Goal: Check status: Check status

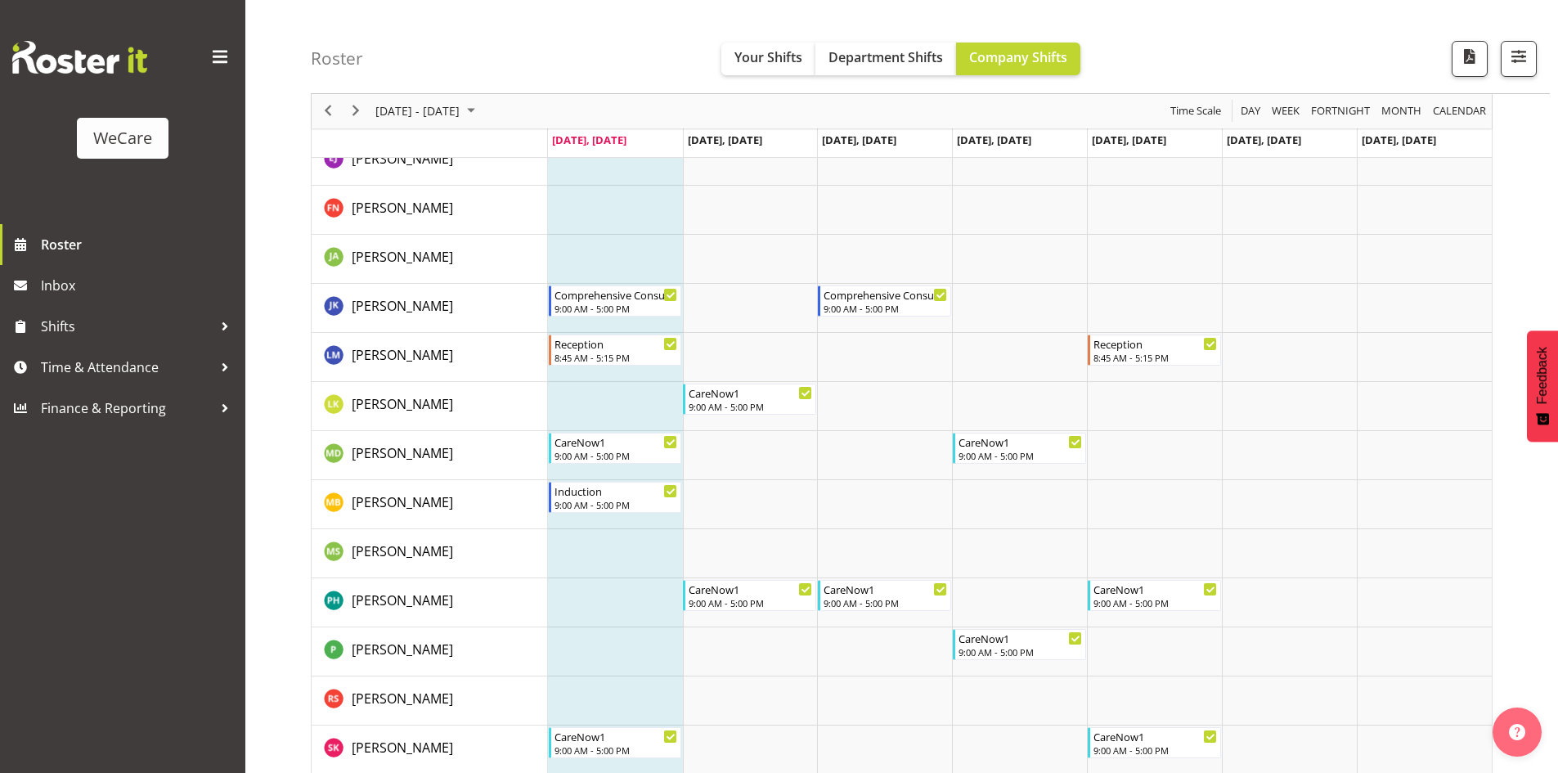
scroll to position [2044, 0]
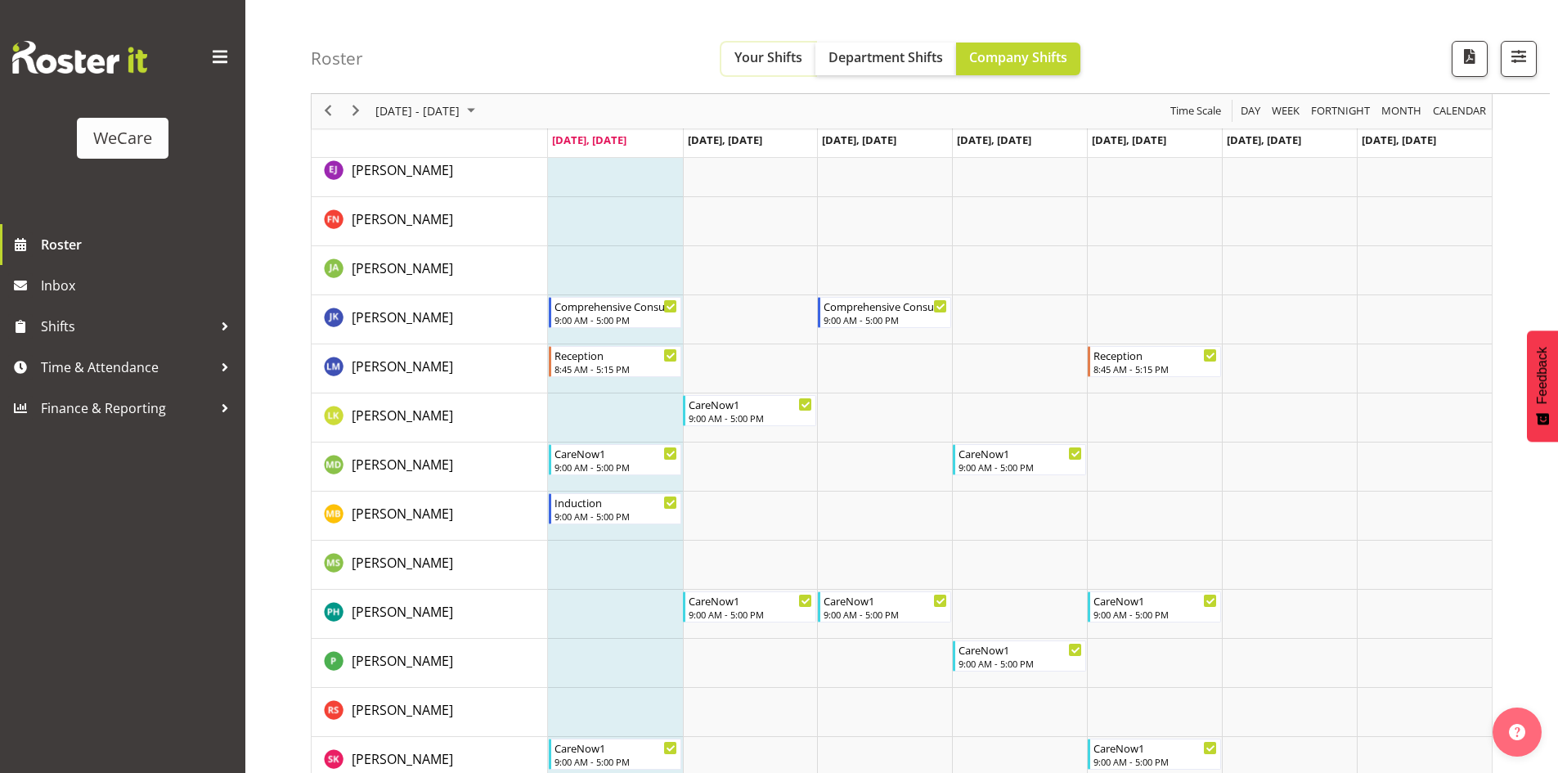
click at [723, 56] on button "Your Shifts" at bounding box center [768, 59] width 94 height 33
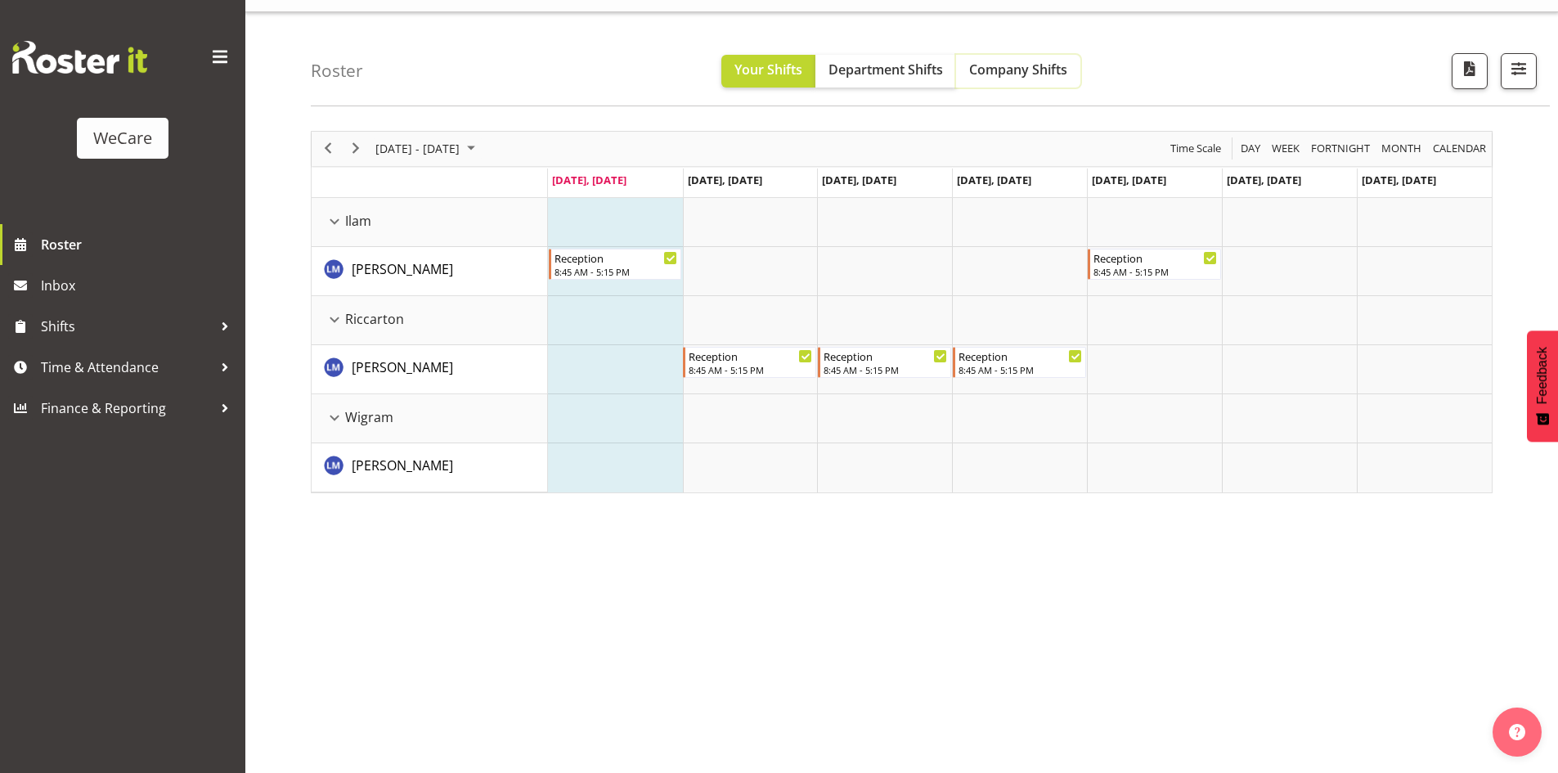
click at [1036, 82] on button "Company Shifts" at bounding box center [1018, 71] width 124 height 33
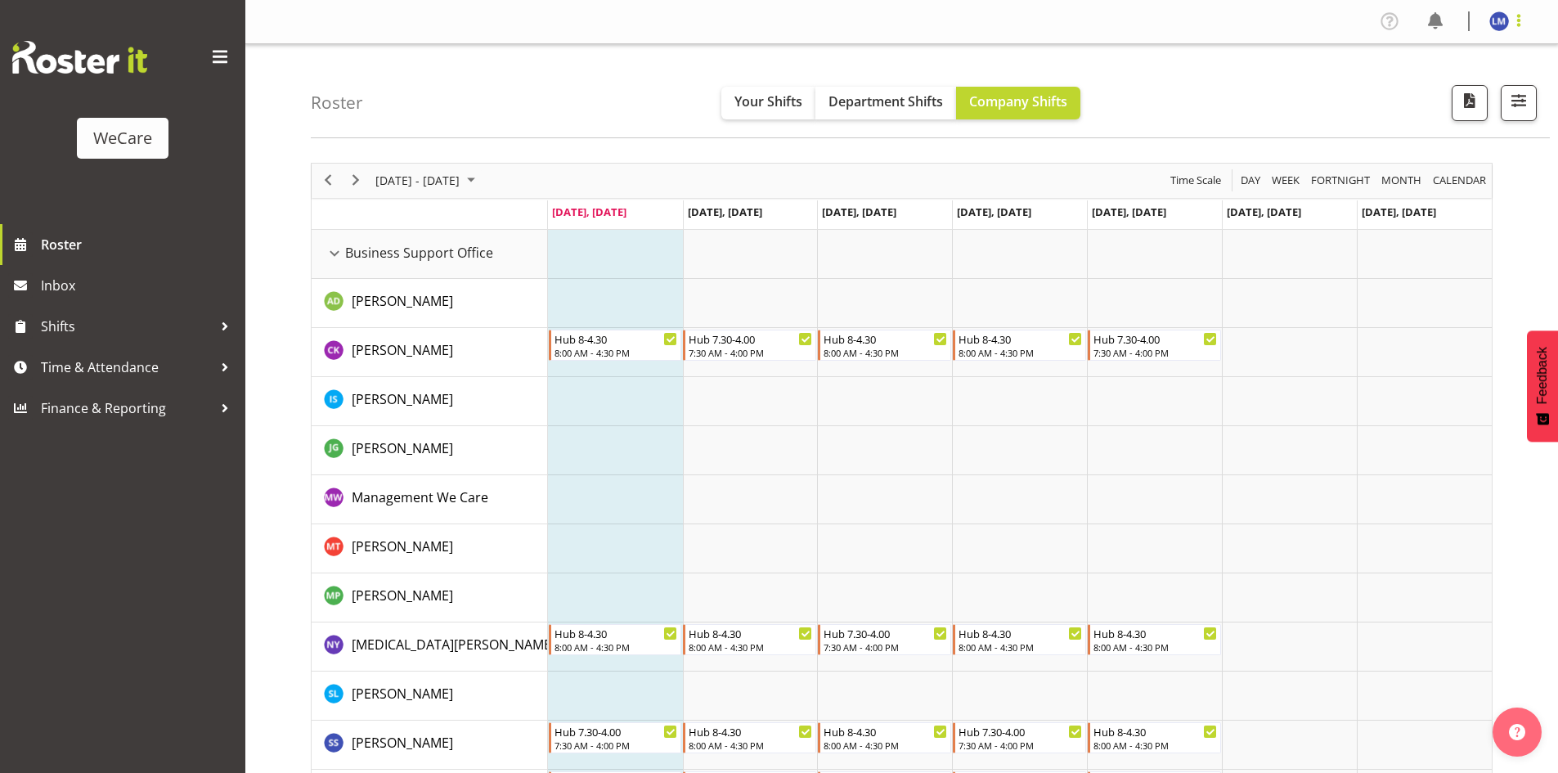
click at [1520, 25] on span at bounding box center [1519, 21] width 20 height 20
click at [1437, 88] on link "Log Out" at bounding box center [1449, 85] width 157 height 29
click at [481, 171] on span "August 2025" at bounding box center [471, 180] width 20 height 20
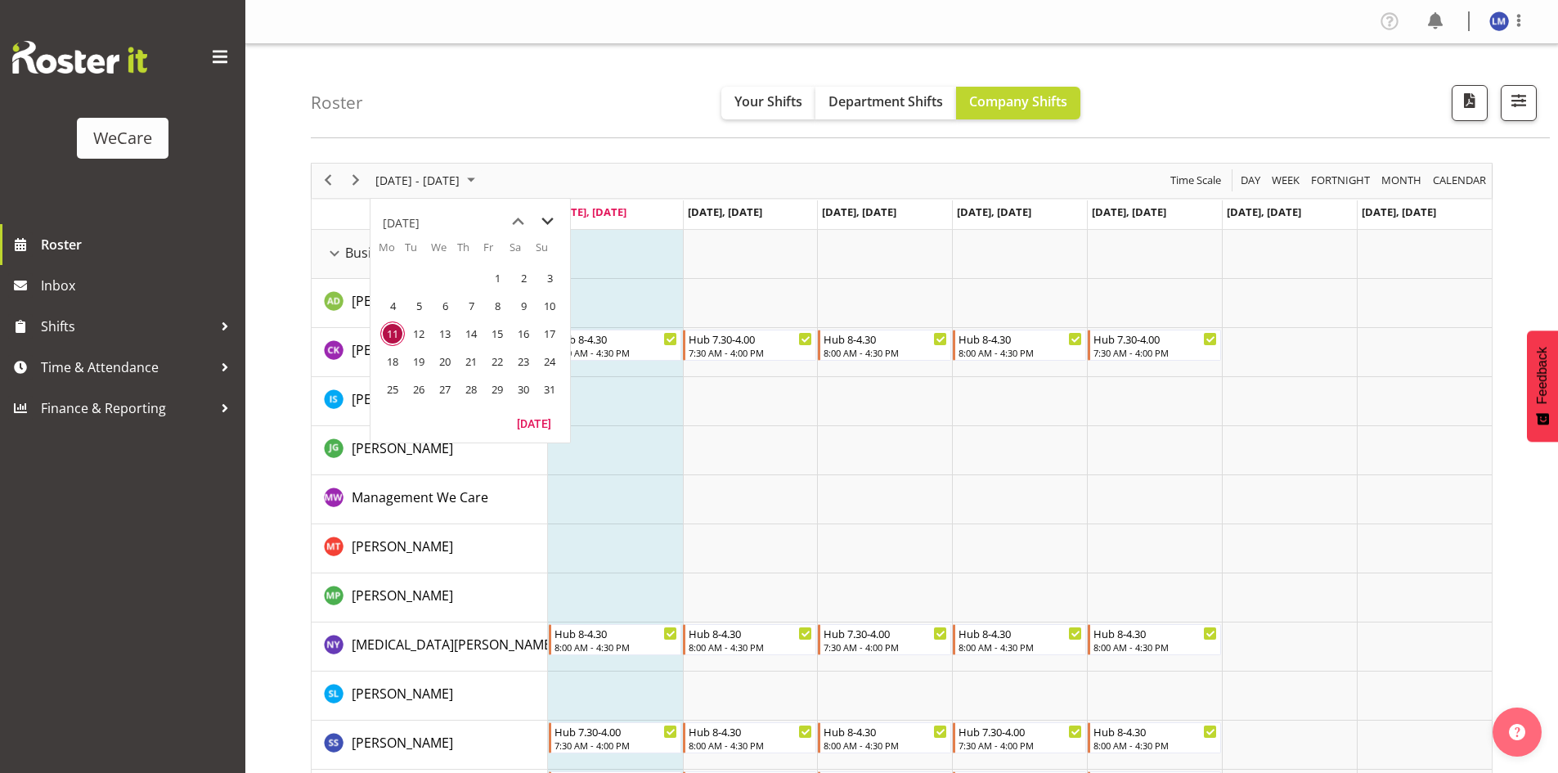
click at [547, 218] on span "next month" at bounding box center [547, 221] width 29 height 29
drag, startPoint x: 548, startPoint y: 361, endPoint x: 496, endPoint y: 49, distance: 316.7
click at [548, 361] on span "28" at bounding box center [549, 361] width 25 height 25
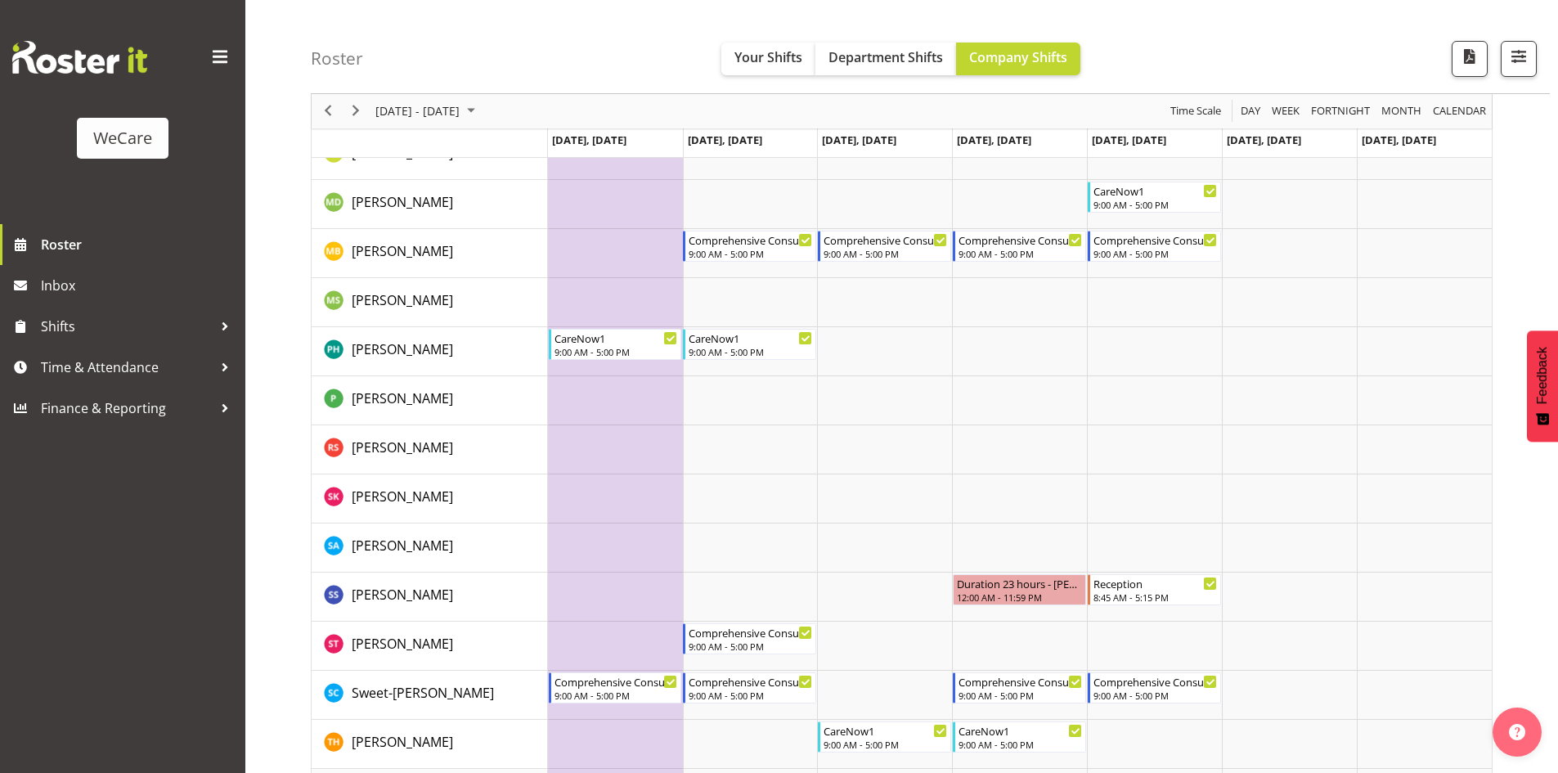
scroll to position [2126, 0]
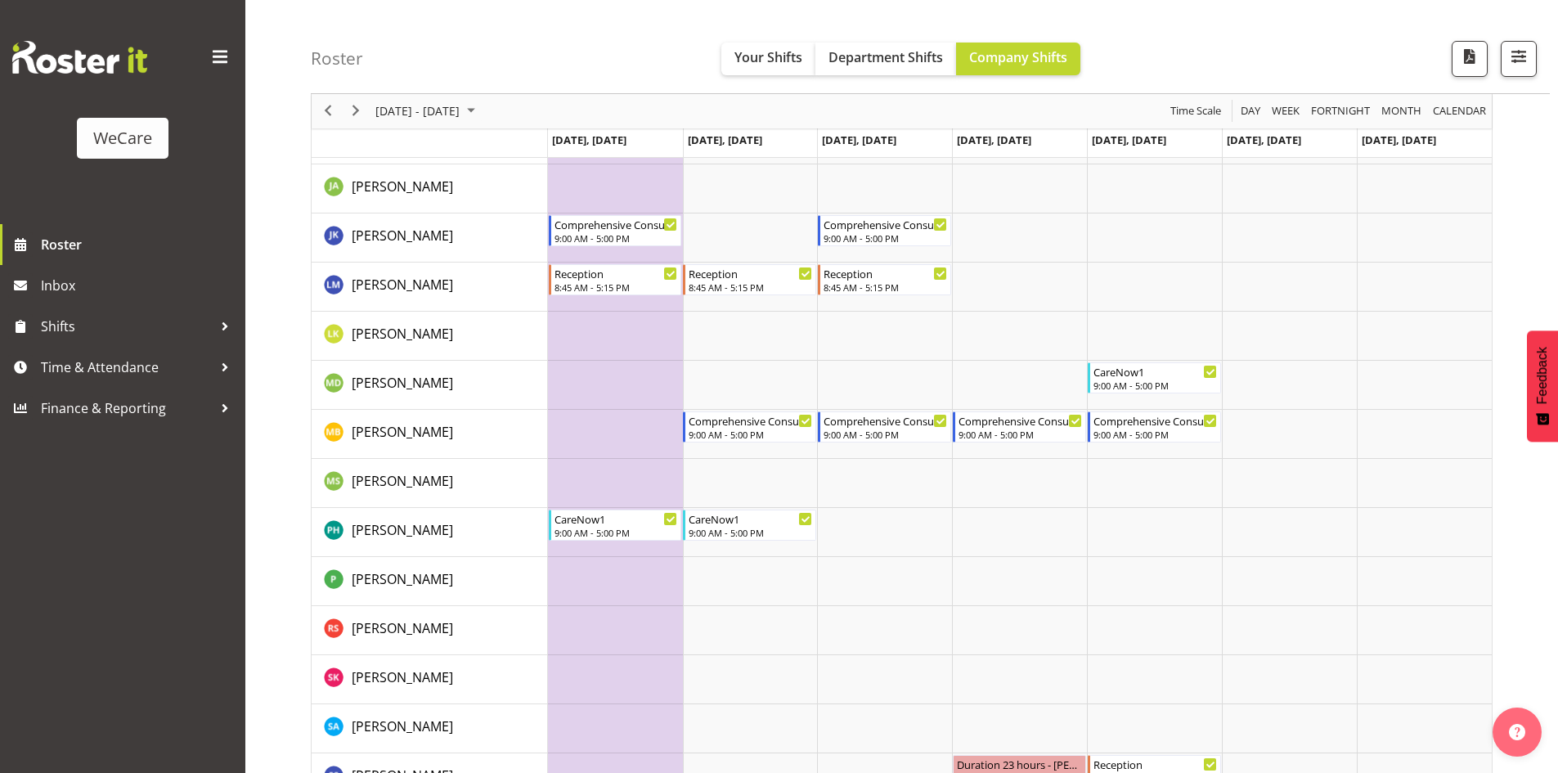
click at [412, 95] on div "[DATE] - [DATE]" at bounding box center [427, 111] width 115 height 34
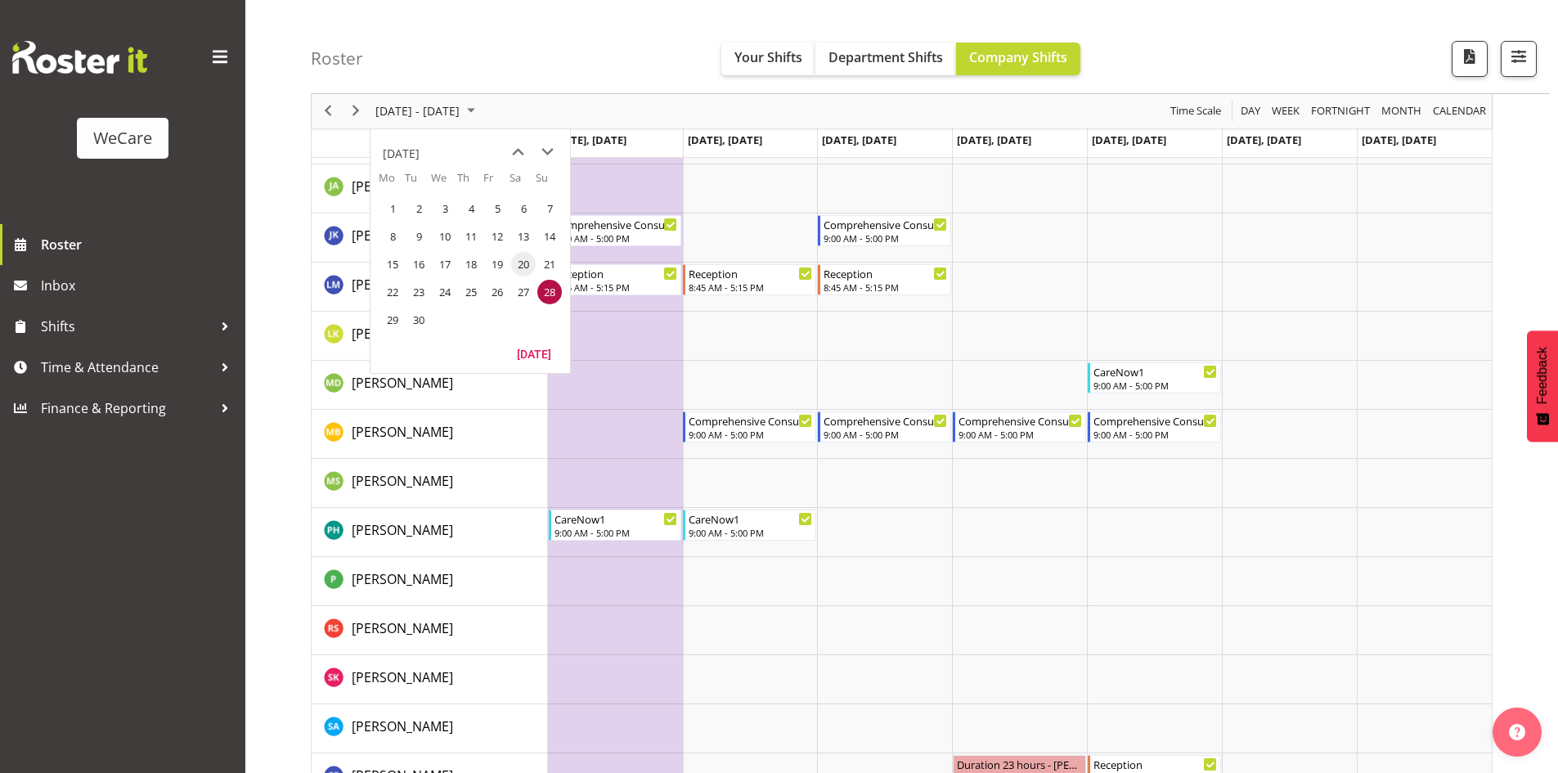
click at [530, 259] on span "20" at bounding box center [523, 264] width 25 height 25
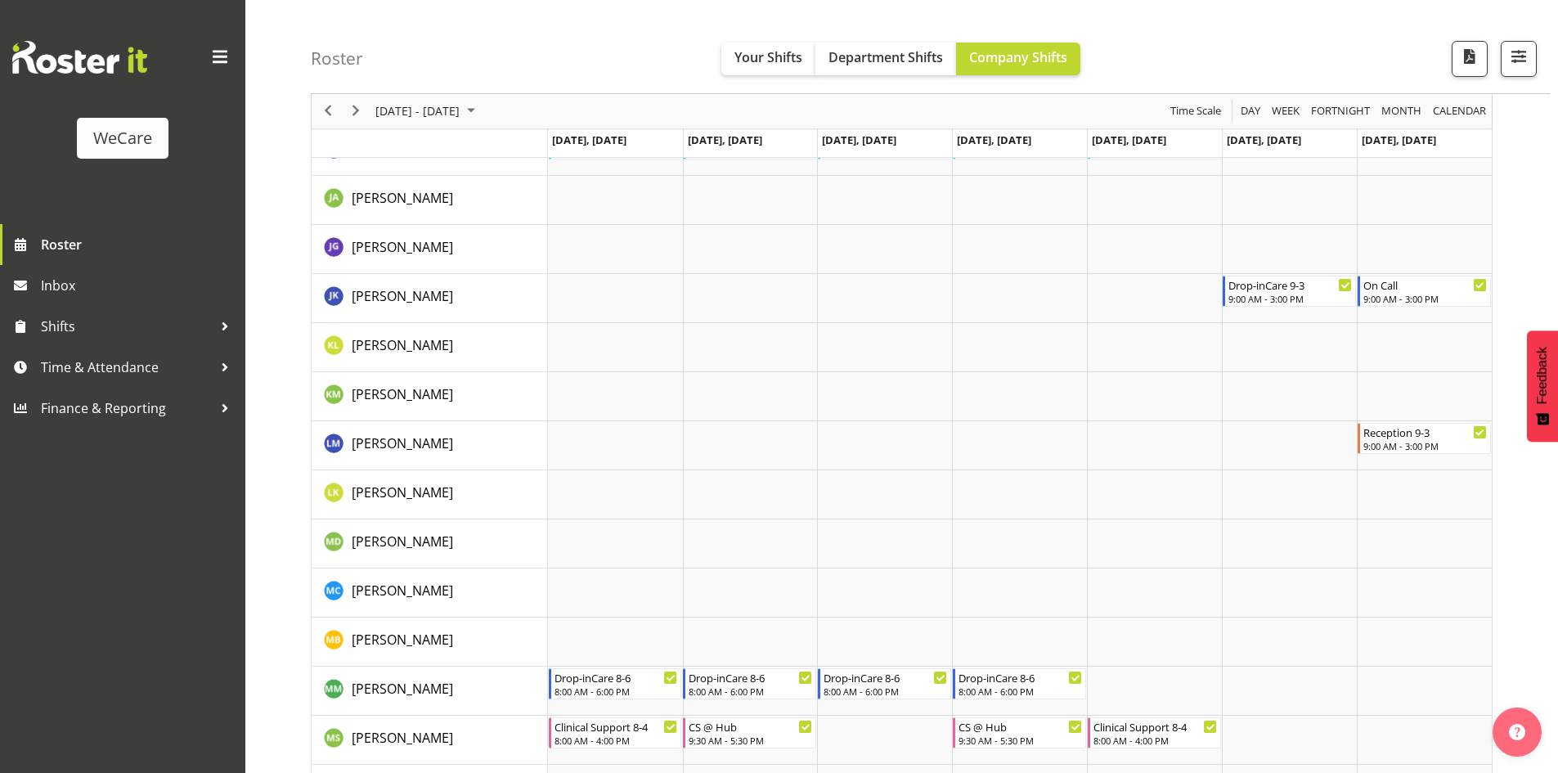
scroll to position [5397, 0]
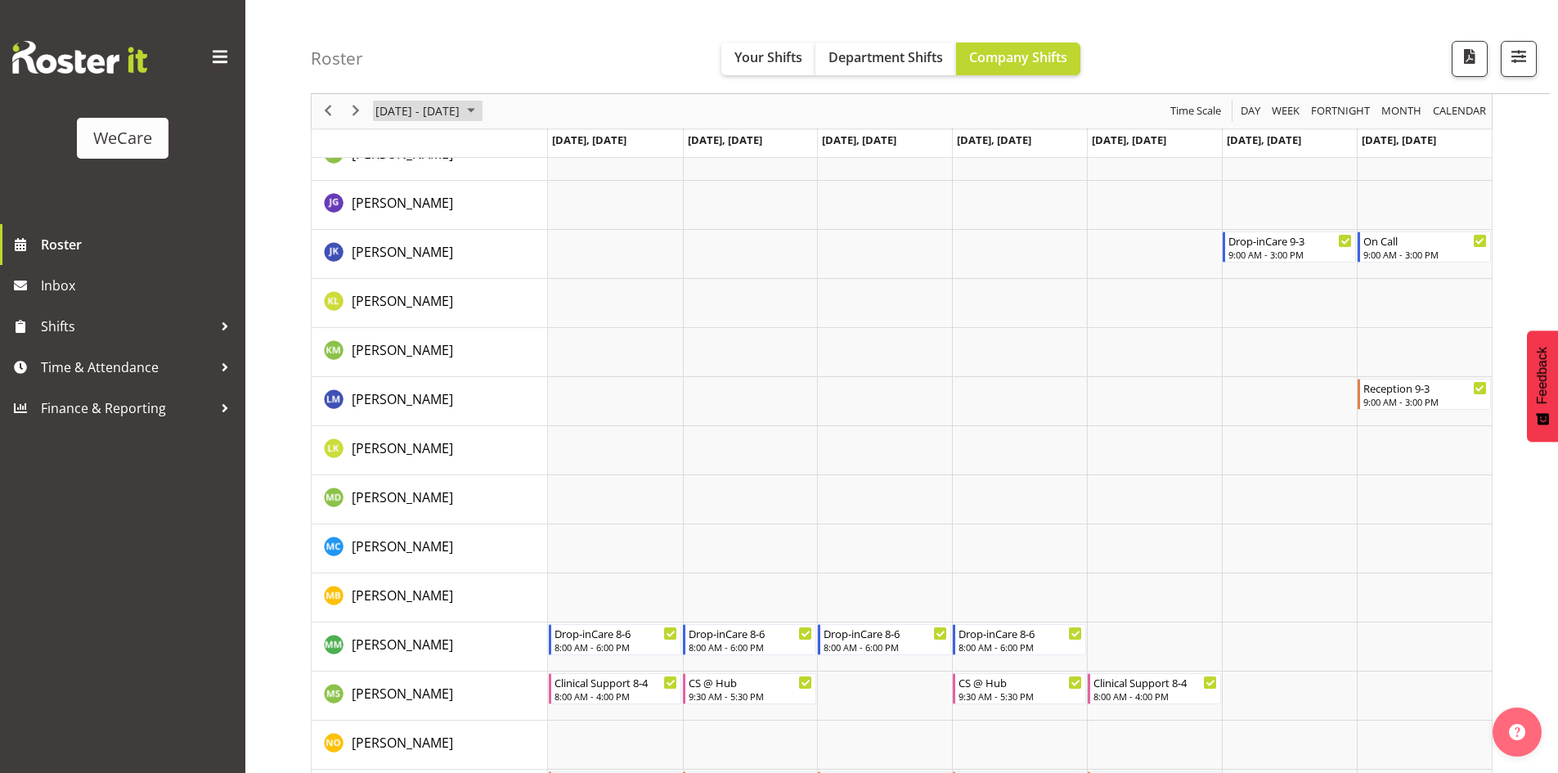
click at [461, 118] on span "[DATE] - [DATE]" at bounding box center [418, 111] width 88 height 20
click at [541, 152] on span "next month" at bounding box center [547, 151] width 29 height 29
click at [433, 204] on span "1" at bounding box center [445, 208] width 25 height 25
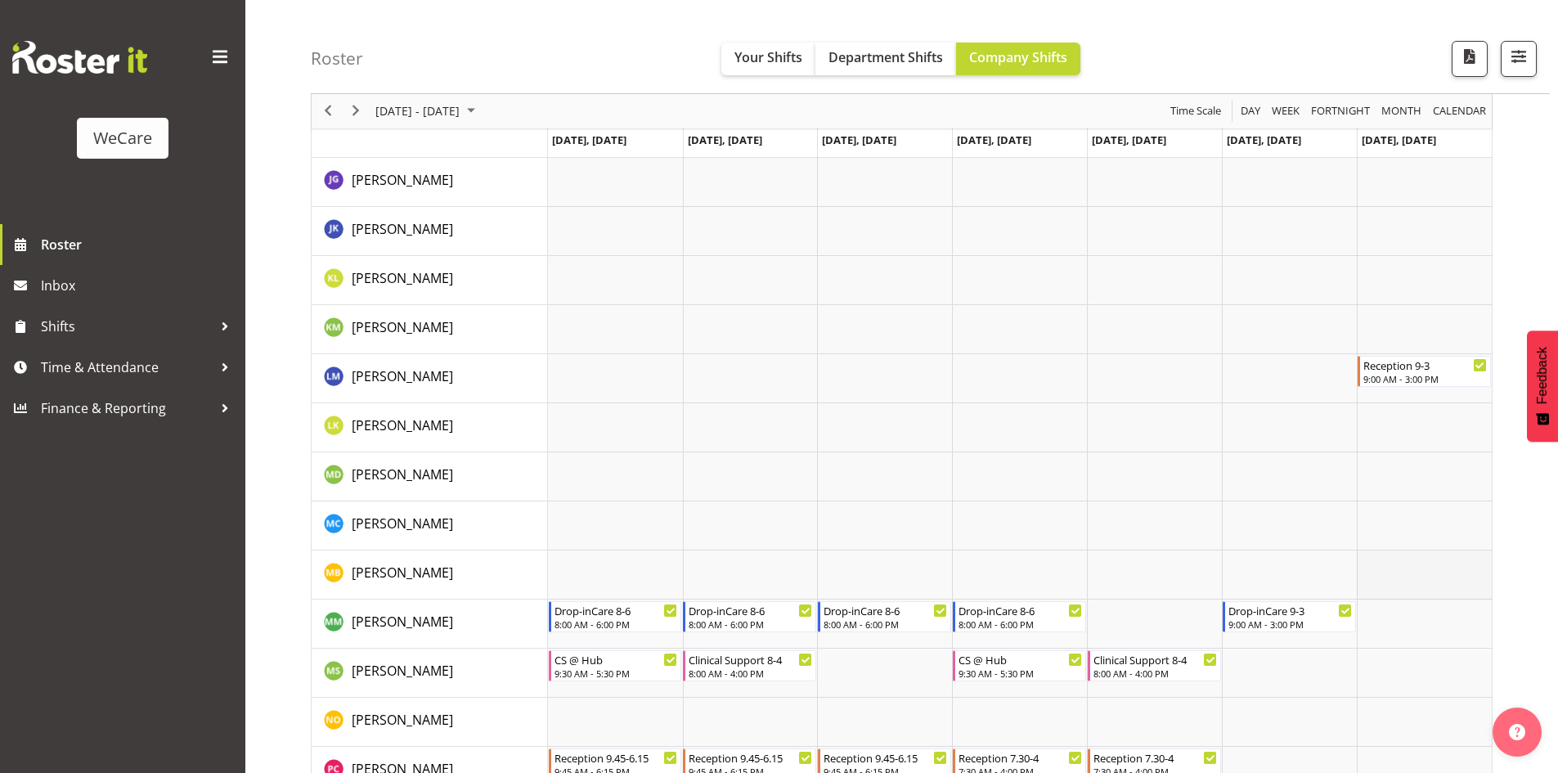
scroll to position [5479, 0]
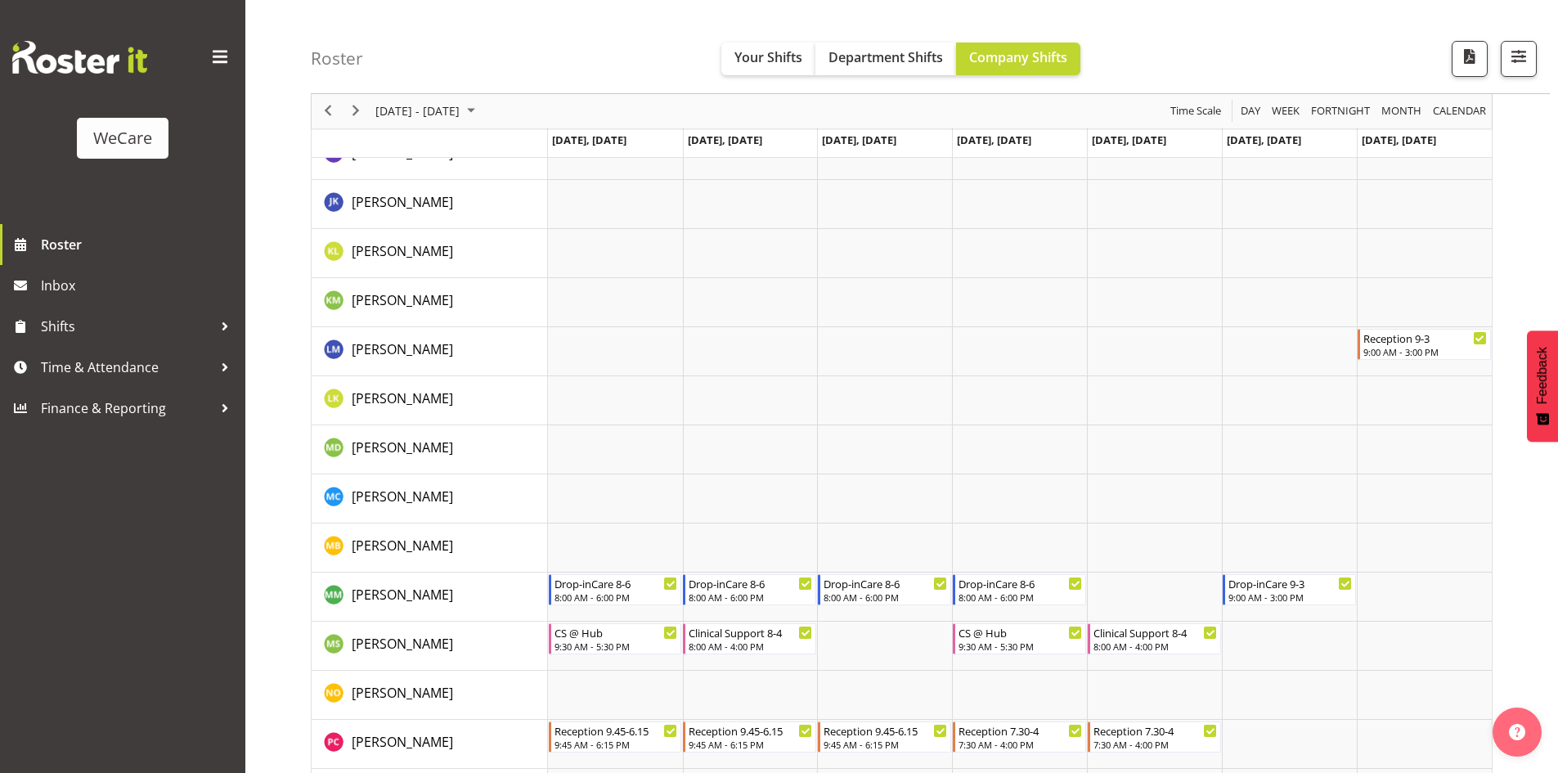
click at [418, 130] on td "Timeline Week of October 1, 2025" at bounding box center [430, 142] width 236 height 29
click at [430, 122] on div "[DATE] - [DATE]" at bounding box center [427, 111] width 115 height 34
drag, startPoint x: 396, startPoint y: 235, endPoint x: 442, endPoint y: 282, distance: 66.5
click at [396, 236] on span "6" at bounding box center [392, 236] width 25 height 25
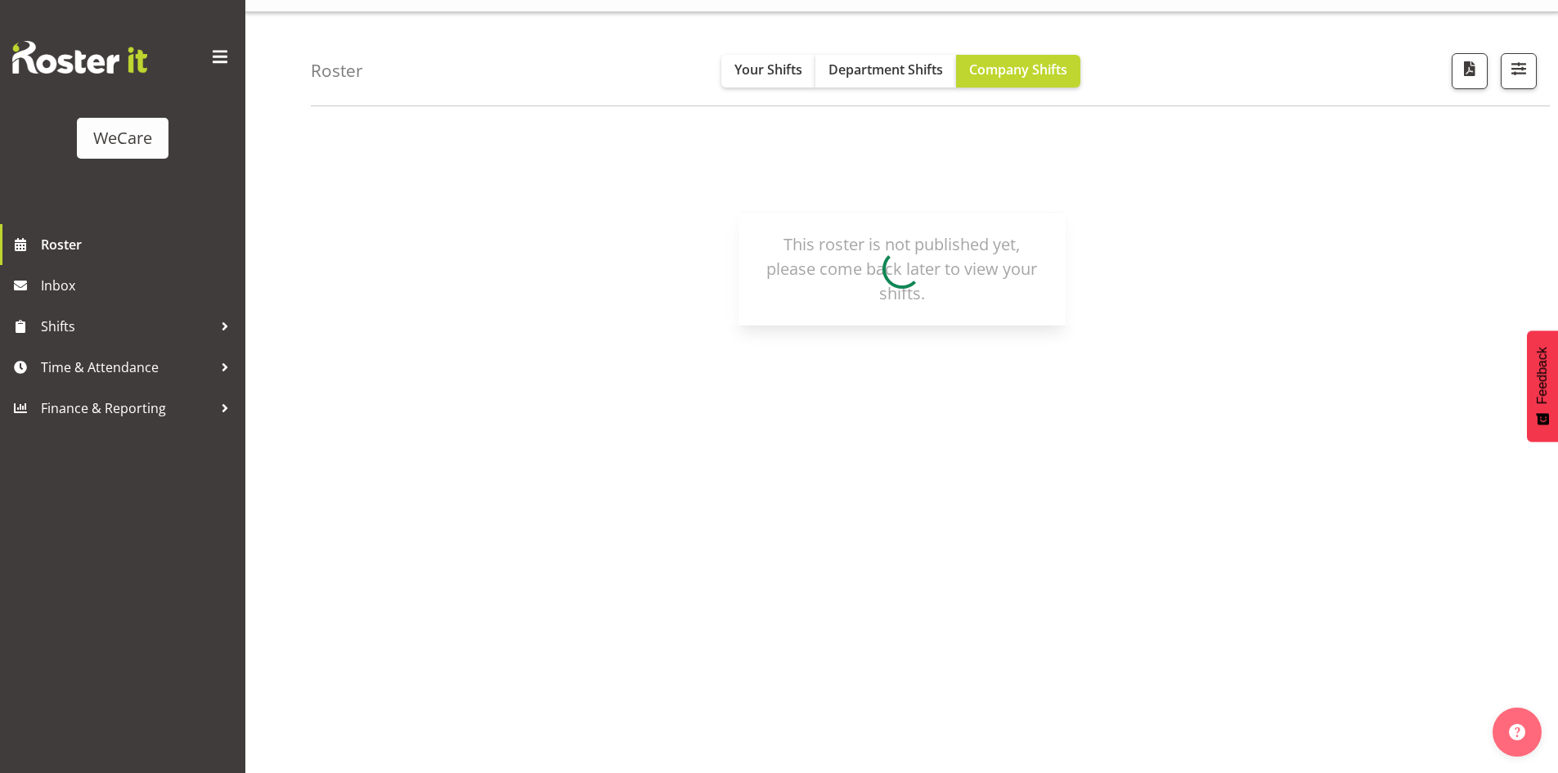
scroll to position [0, 0]
